Goal: Information Seeking & Learning: Learn about a topic

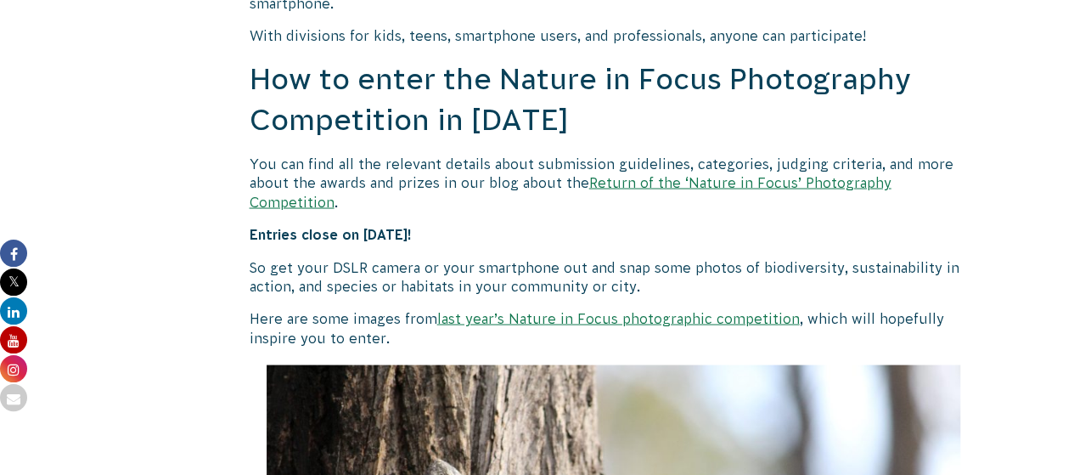
scroll to position [1529, 0]
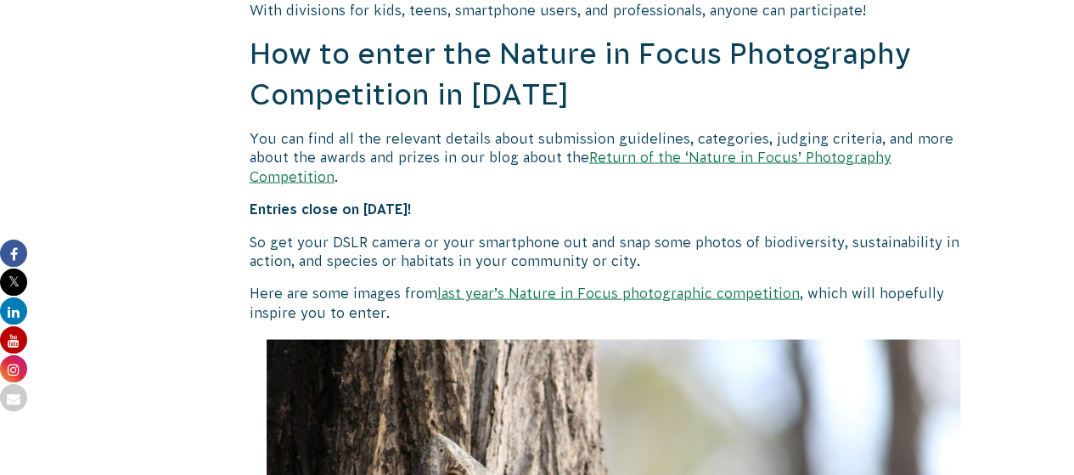
click at [759, 156] on link "Return of the ‘Nature in Focus’ Photography Competition" at bounding box center [571, 166] width 642 height 34
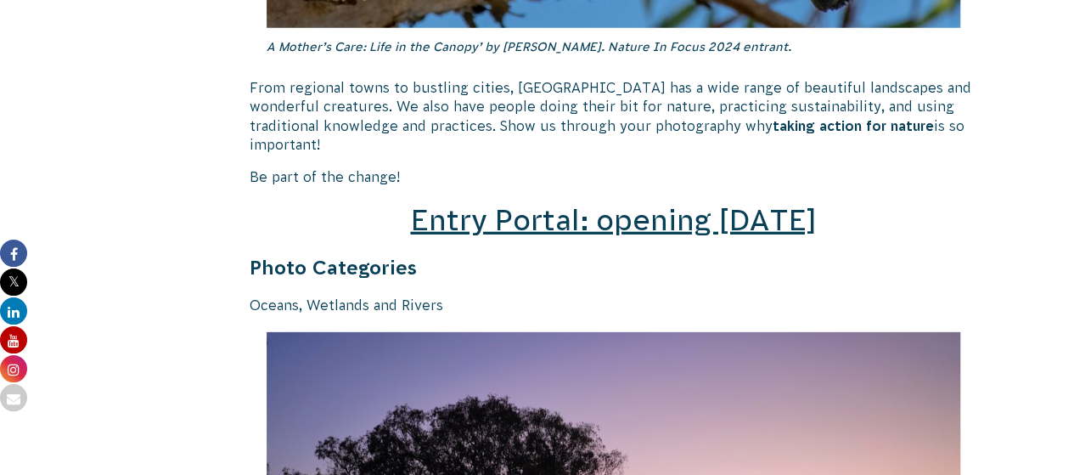
scroll to position [2378, 0]
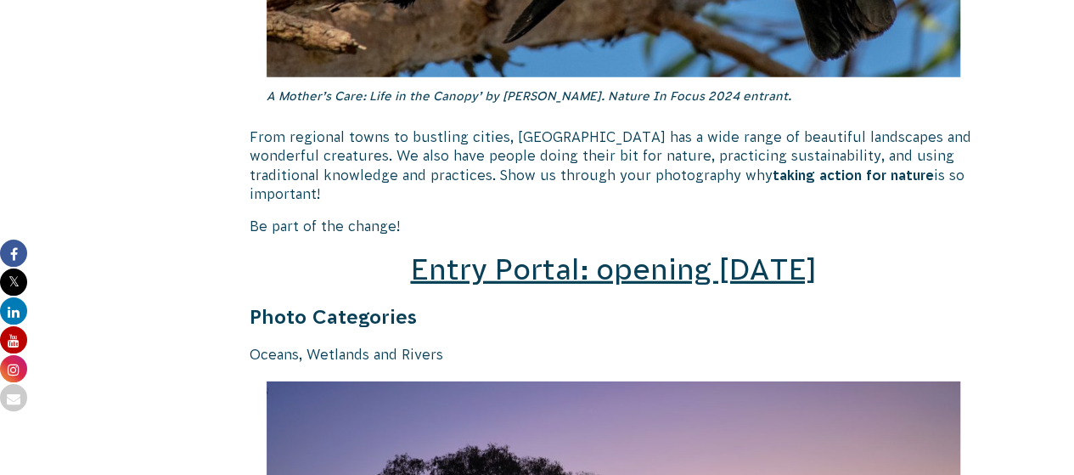
click at [552, 253] on span "Entry Portal: opening July 4" at bounding box center [613, 269] width 406 height 32
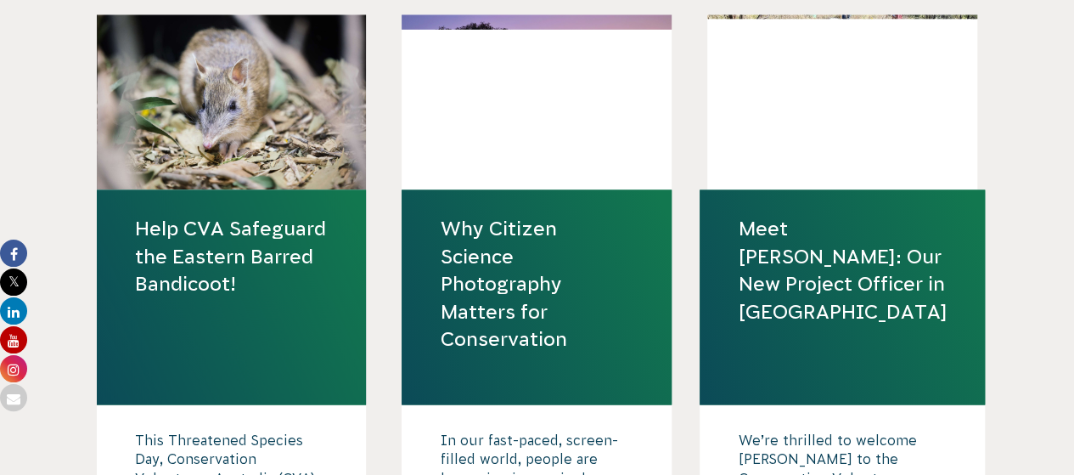
scroll to position [1359, 0]
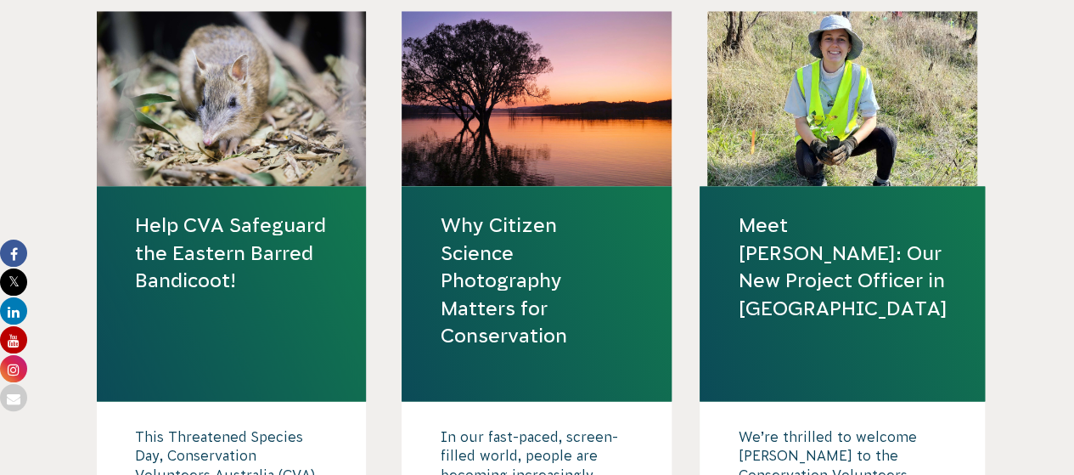
click at [486, 290] on link "Why Citizen Science Photography Matters for Conservation" at bounding box center [537, 279] width 194 height 137
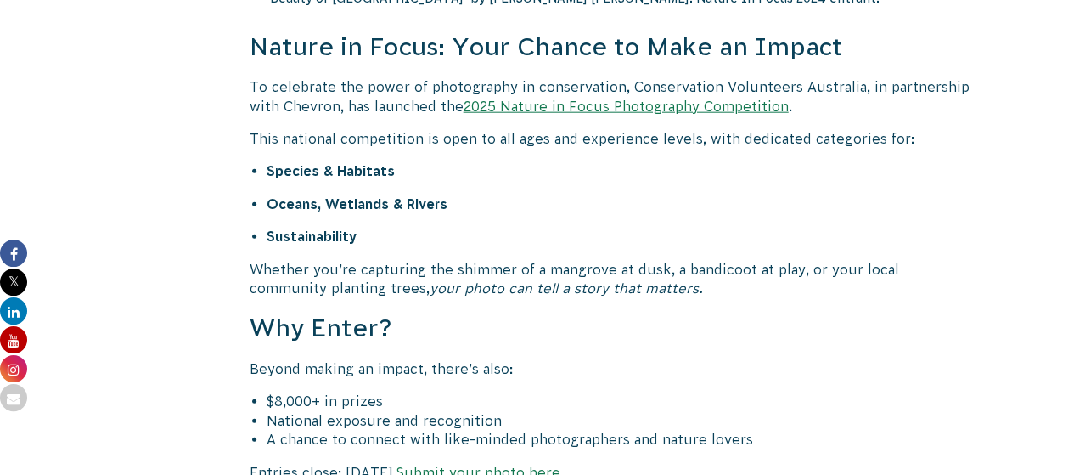
scroll to position [2050, 0]
click at [584, 107] on link "2025 Nature in Focus Photography Competition" at bounding box center [626, 106] width 325 height 15
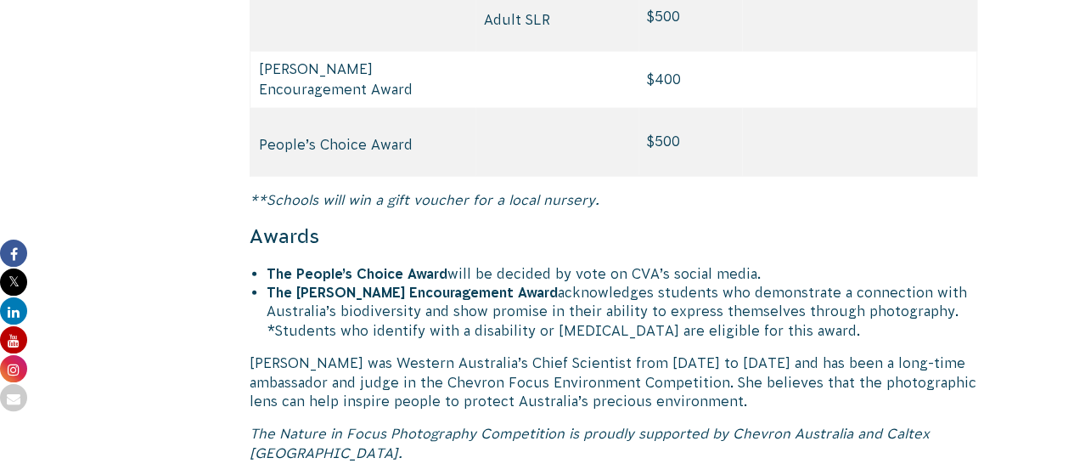
scroll to position [8324, 0]
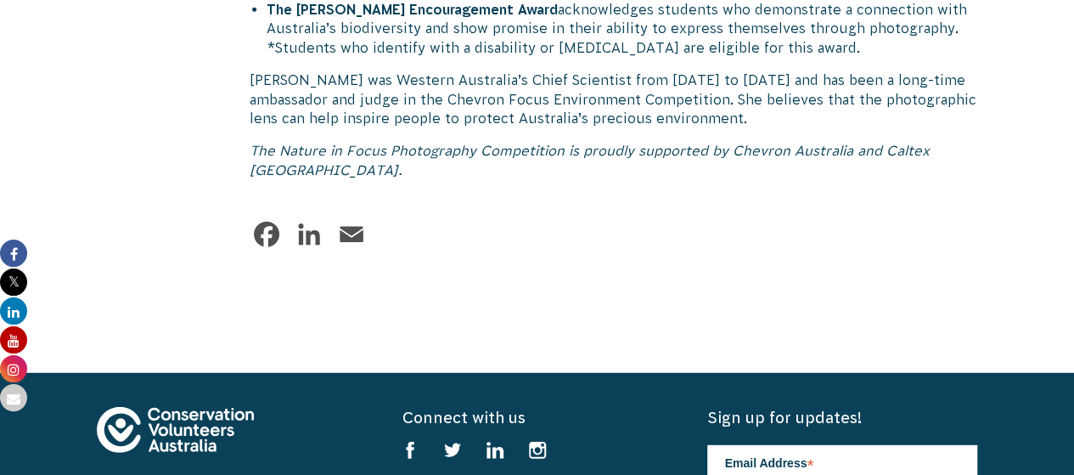
scroll to position [8664, 0]
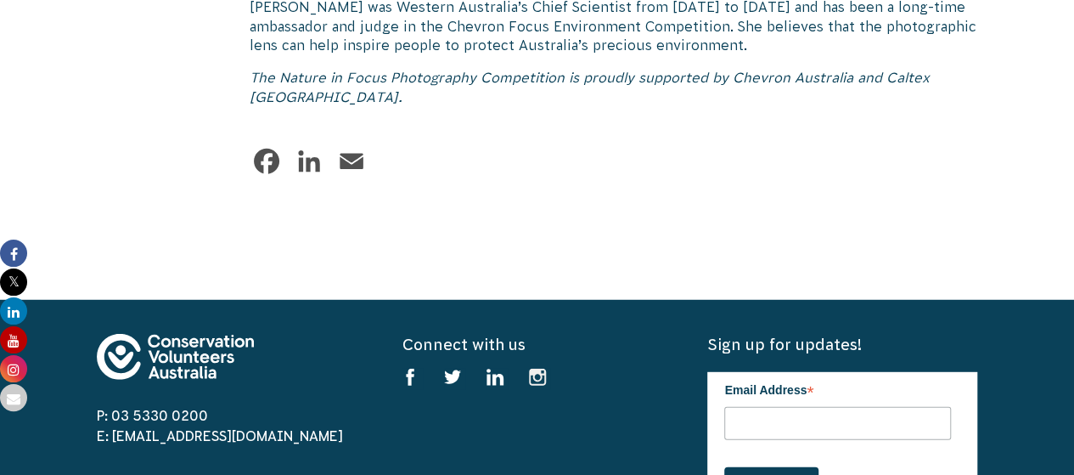
click at [540, 369] on use at bounding box center [537, 377] width 17 height 17
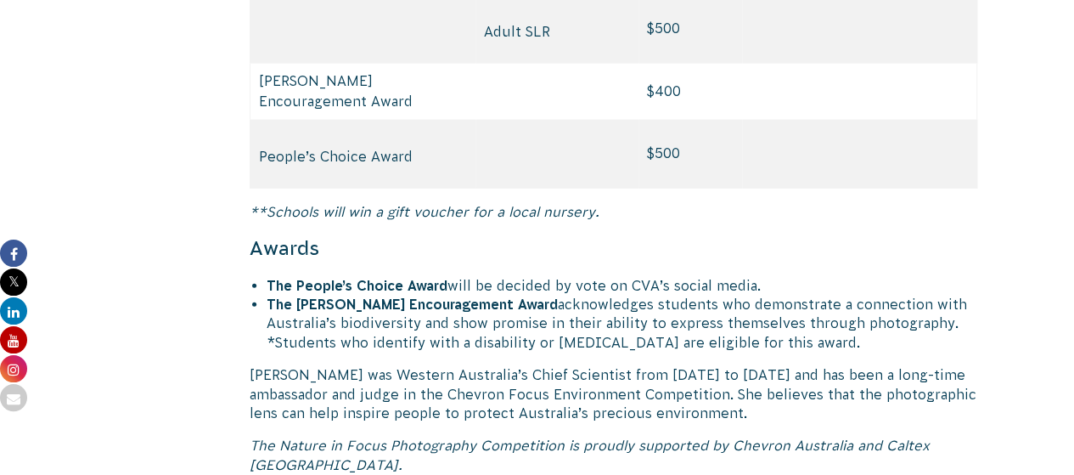
scroll to position [8494, 0]
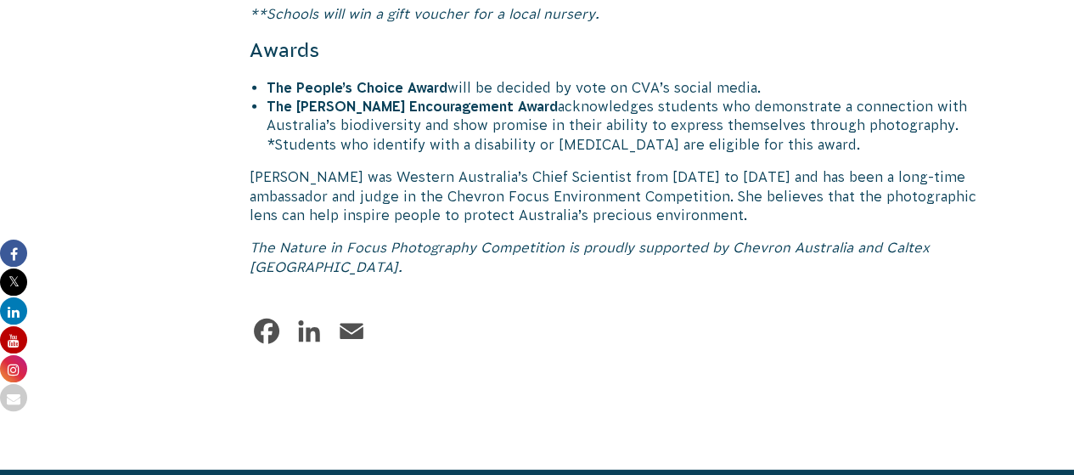
click at [266, 314] on link "Facebook" at bounding box center [267, 331] width 34 height 34
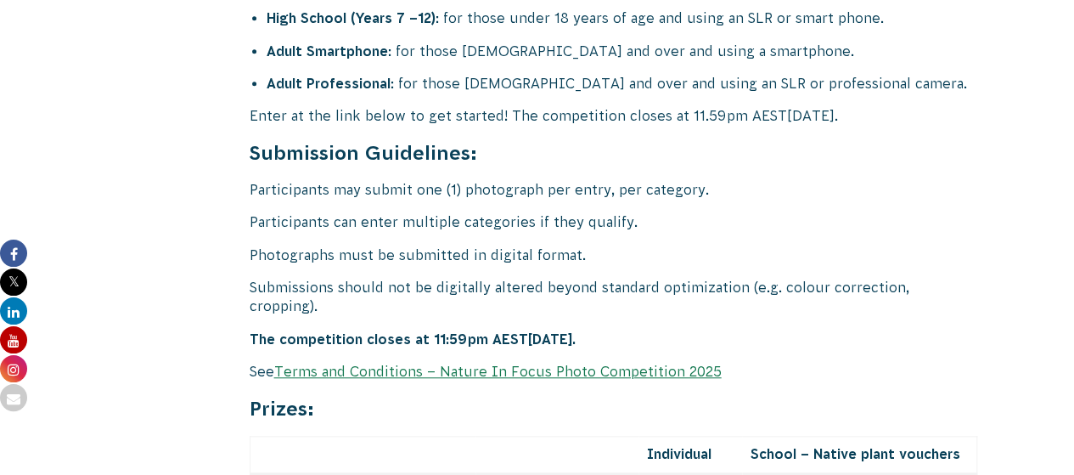
scroll to position [6965, 0]
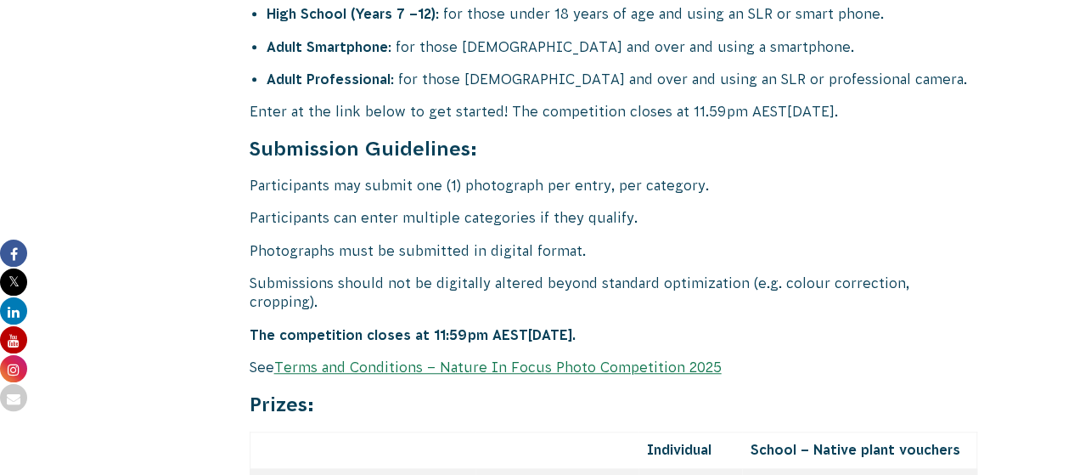
click at [467, 359] on link "Terms and Conditions – Nature In Focus Photo Competition 2025" at bounding box center [498, 366] width 448 height 15
